Goal: Task Accomplishment & Management: Use online tool/utility

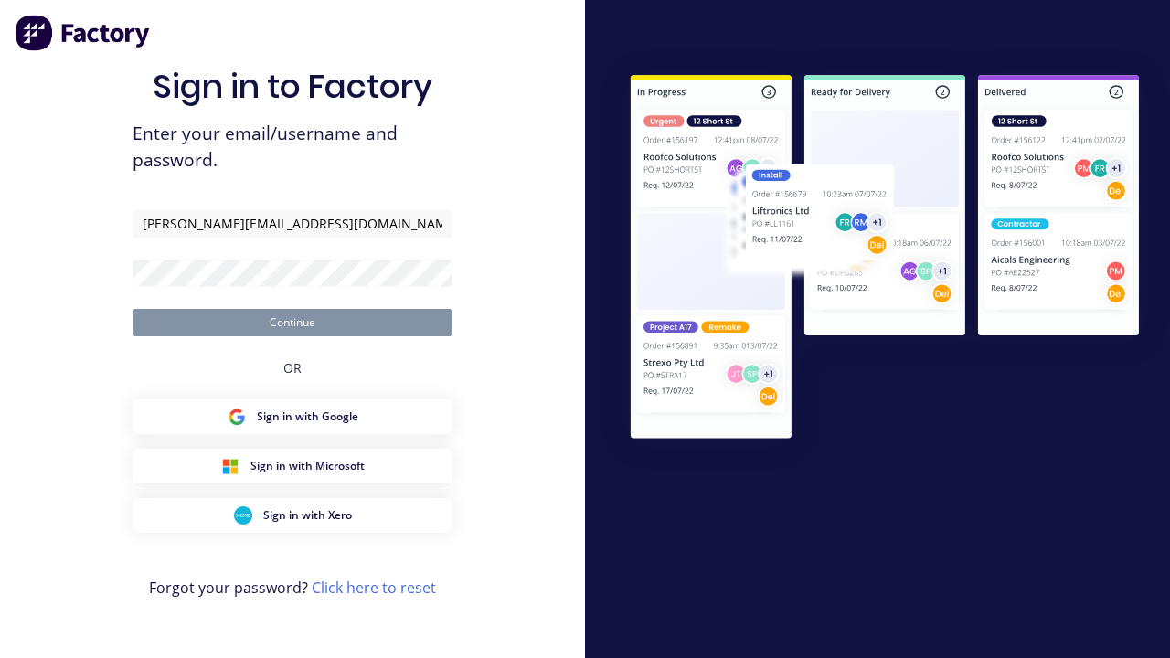
type input "[PERSON_NAME][EMAIL_ADDRESS][DOMAIN_NAME]"
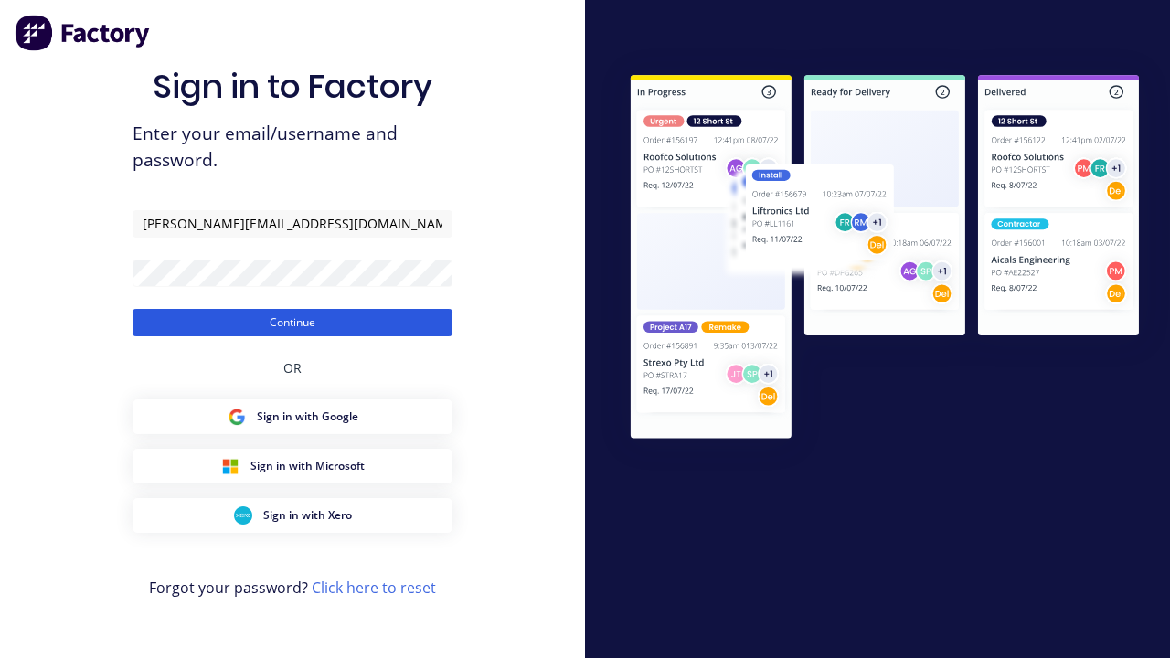
click at [293, 322] on button "Continue" at bounding box center [293, 322] width 320 height 27
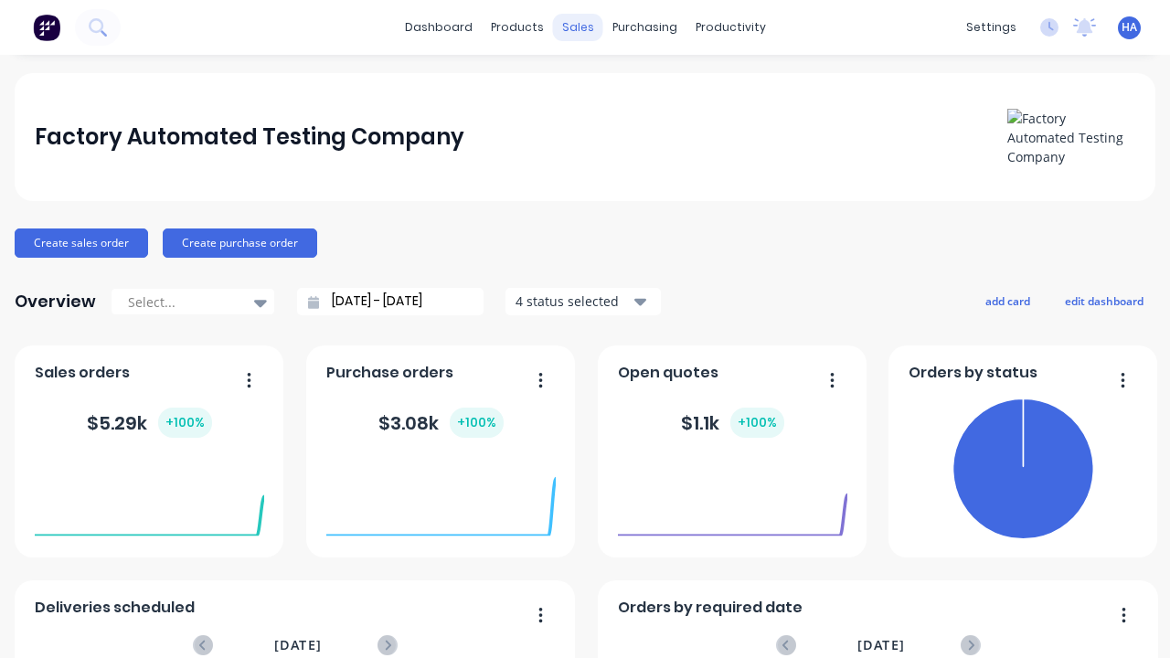
click at [578, 27] on div "sales" at bounding box center [578, 27] width 50 height 27
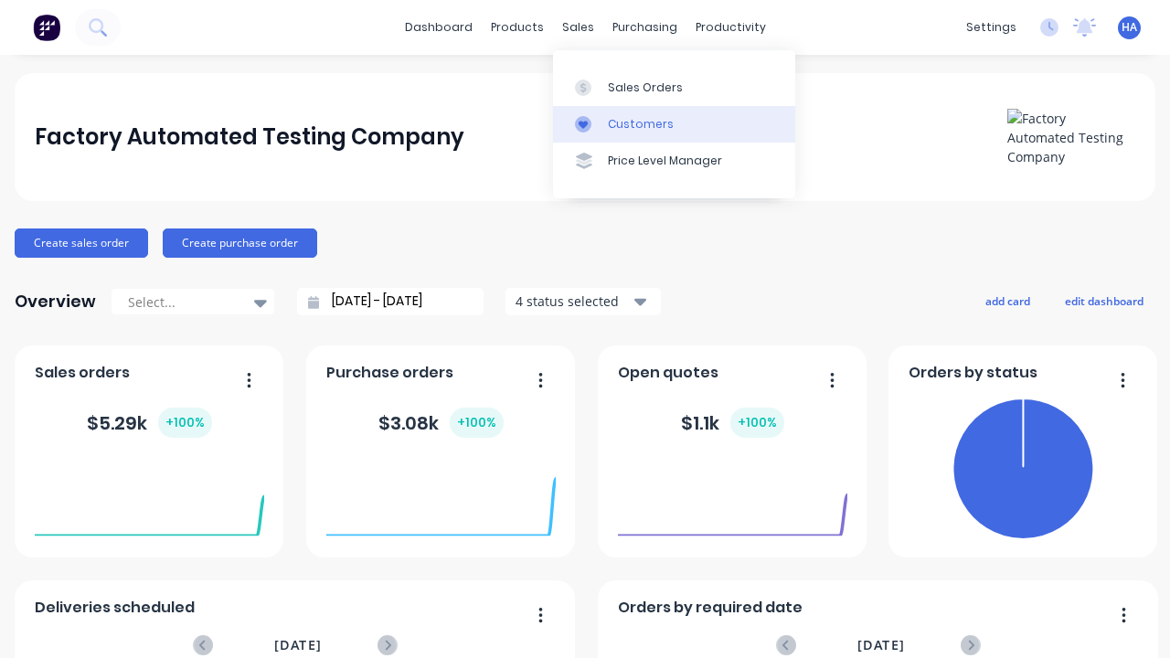
click at [674, 123] on link "Customers" at bounding box center [674, 124] width 242 height 37
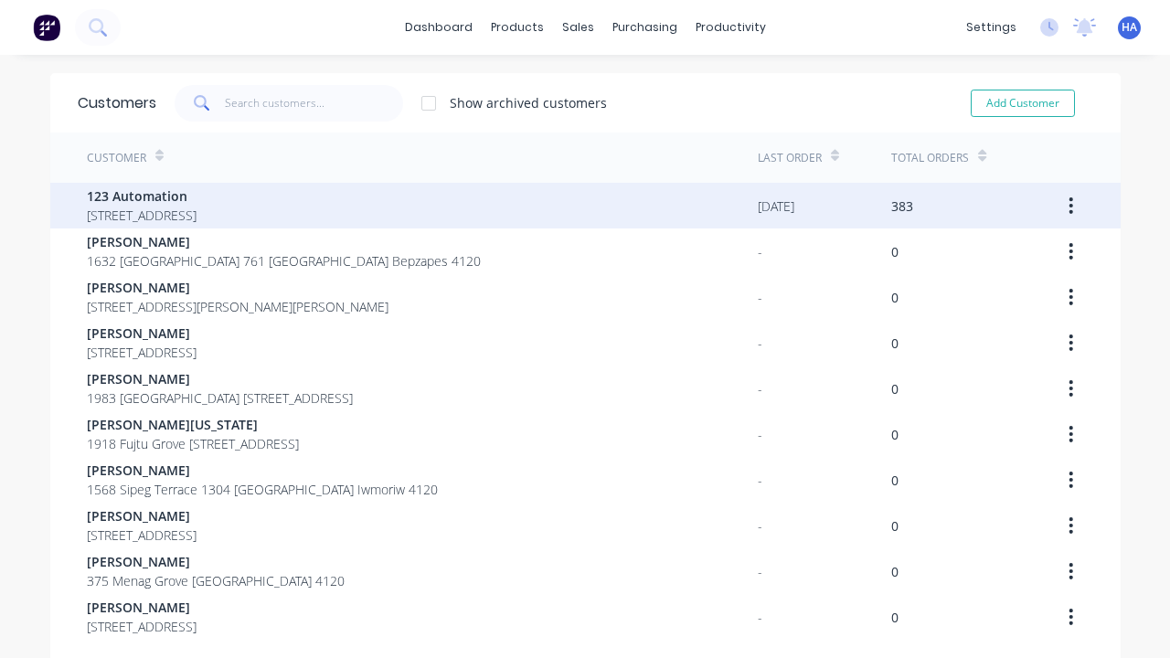
click at [197, 196] on span "123 Automation" at bounding box center [142, 196] width 110 height 19
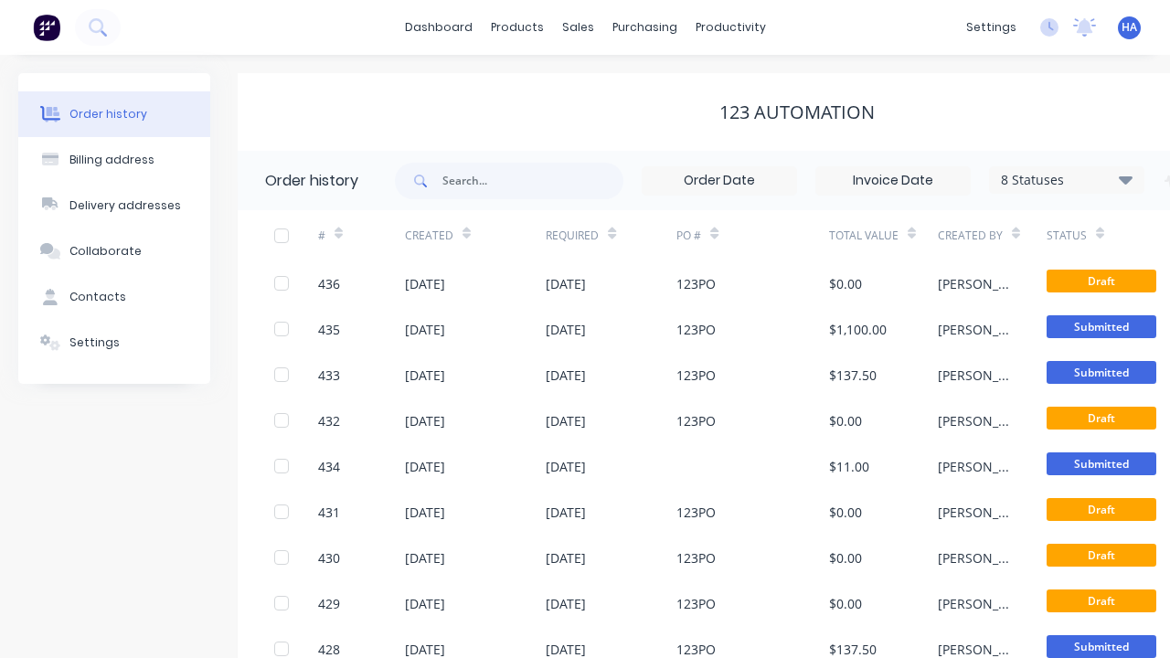
scroll to position [0, 187]
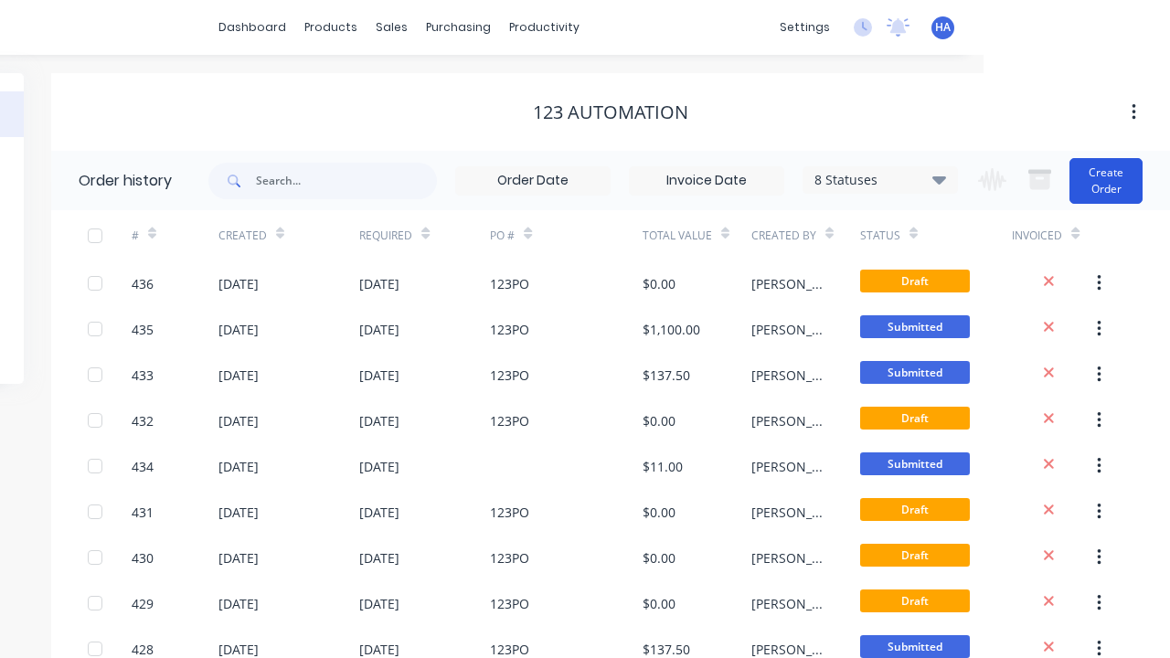
click at [1106, 180] on button "Create Order" at bounding box center [1106, 181] width 73 height 46
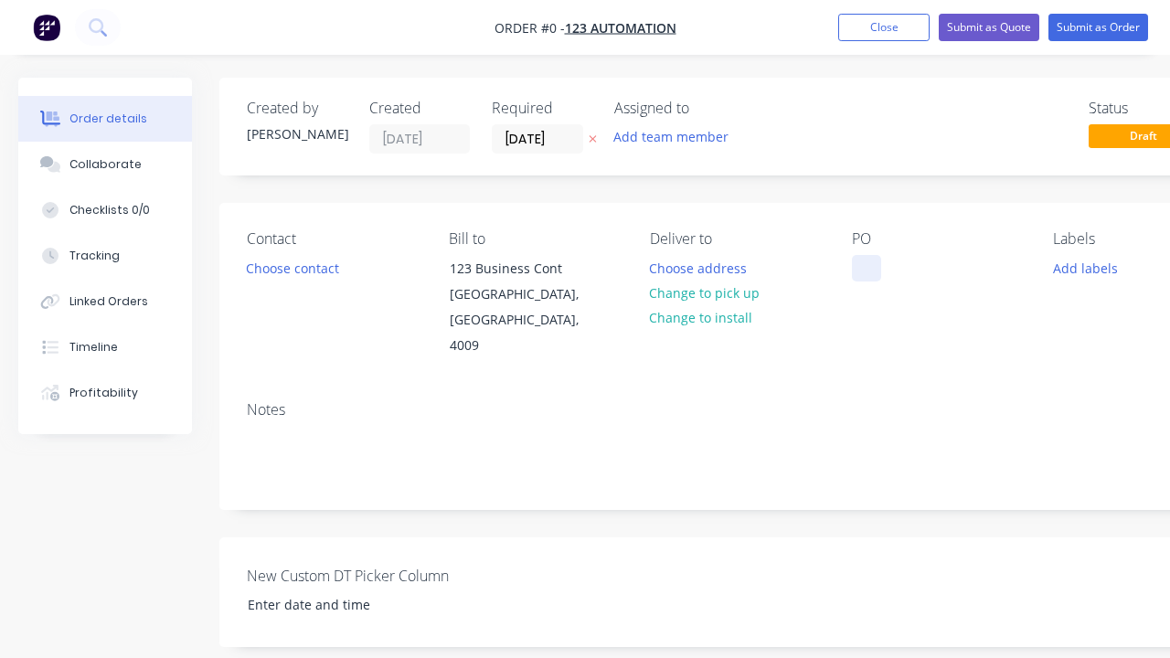
click at [866, 268] on div at bounding box center [866, 268] width 29 height 27
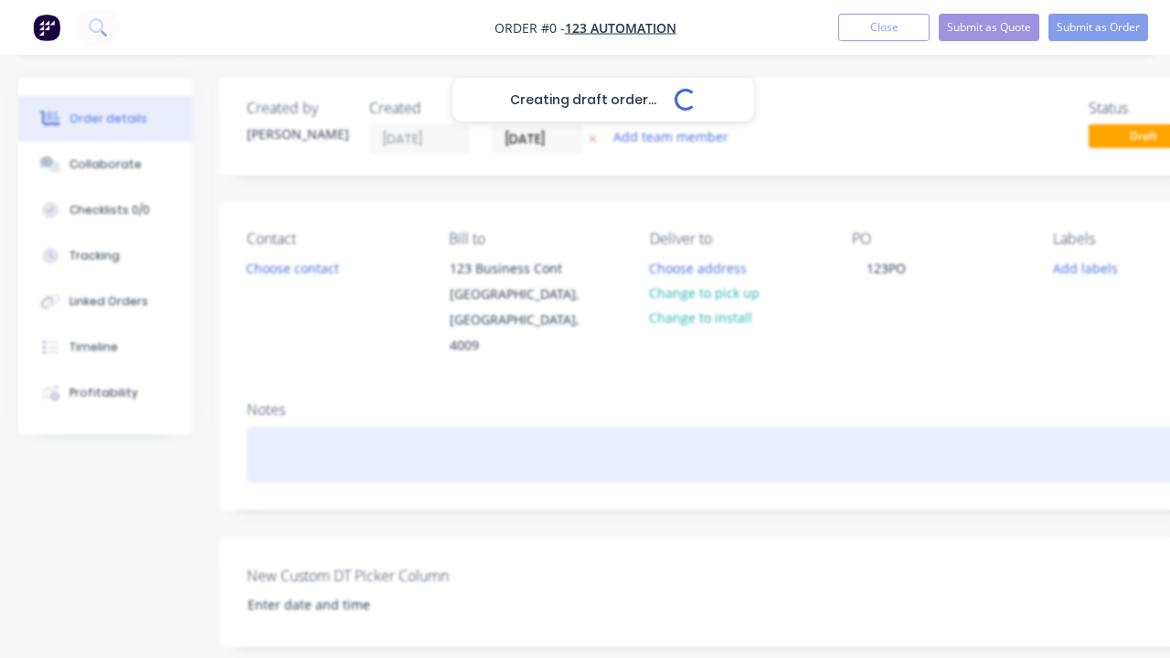
scroll to position [0, 56]
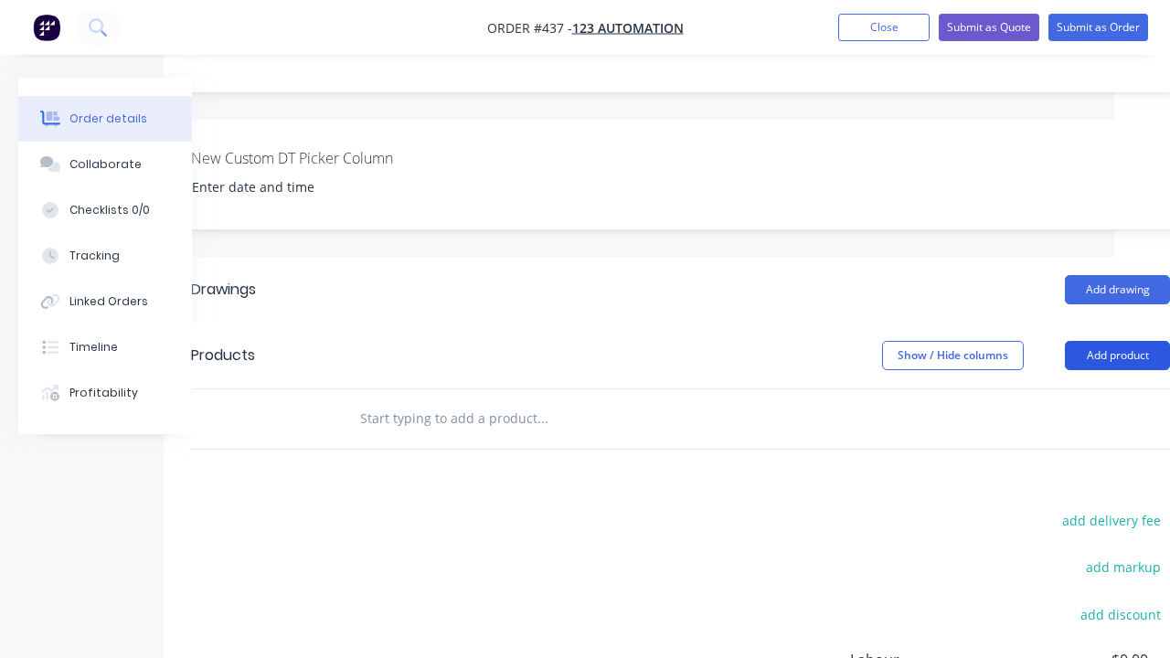
click at [1117, 370] on button "Add product" at bounding box center [1117, 355] width 105 height 29
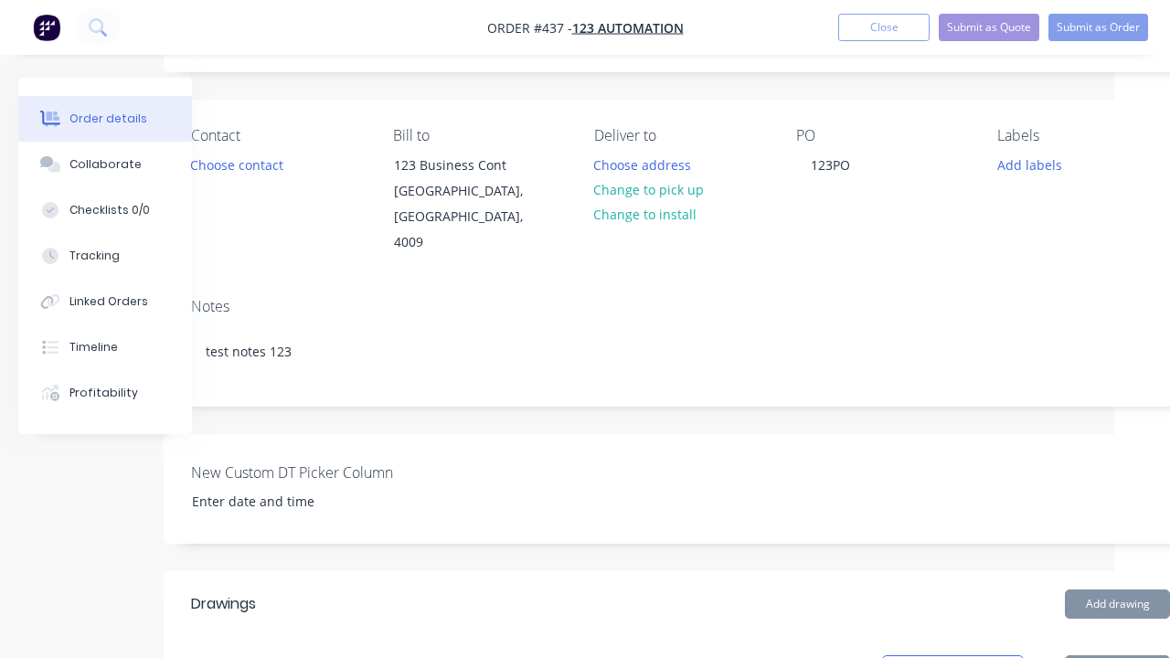
scroll to position [611, 56]
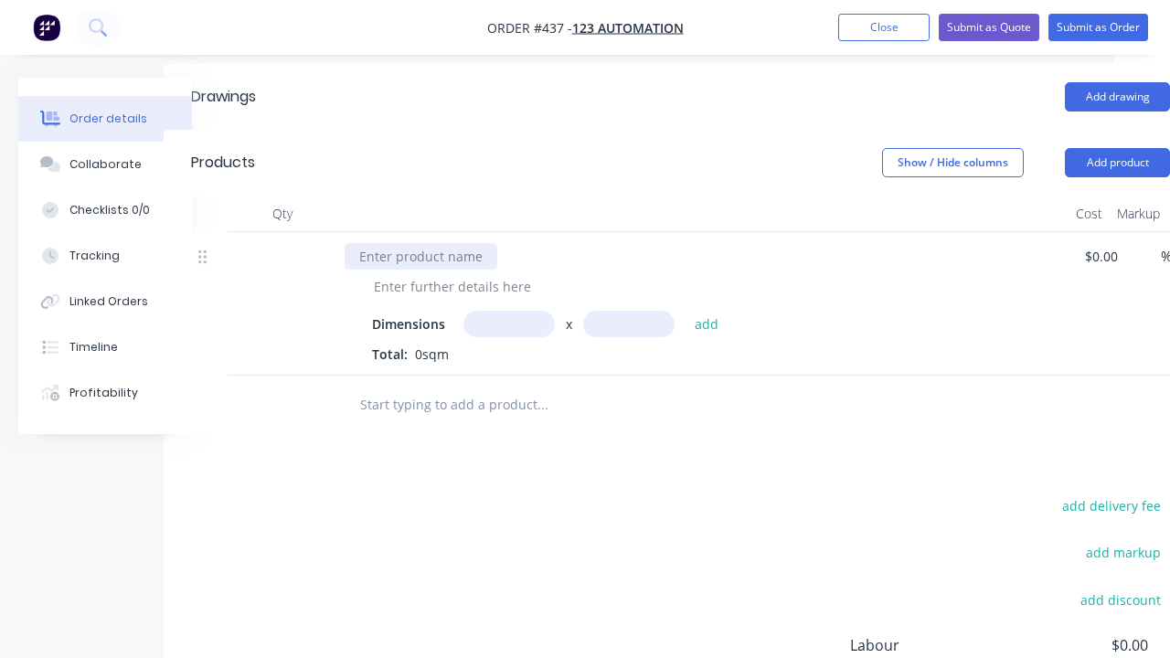
click at [421, 243] on div at bounding box center [421, 256] width 153 height 27
click at [453, 273] on div at bounding box center [452, 286] width 187 height 27
